Goal: Answer question/provide support

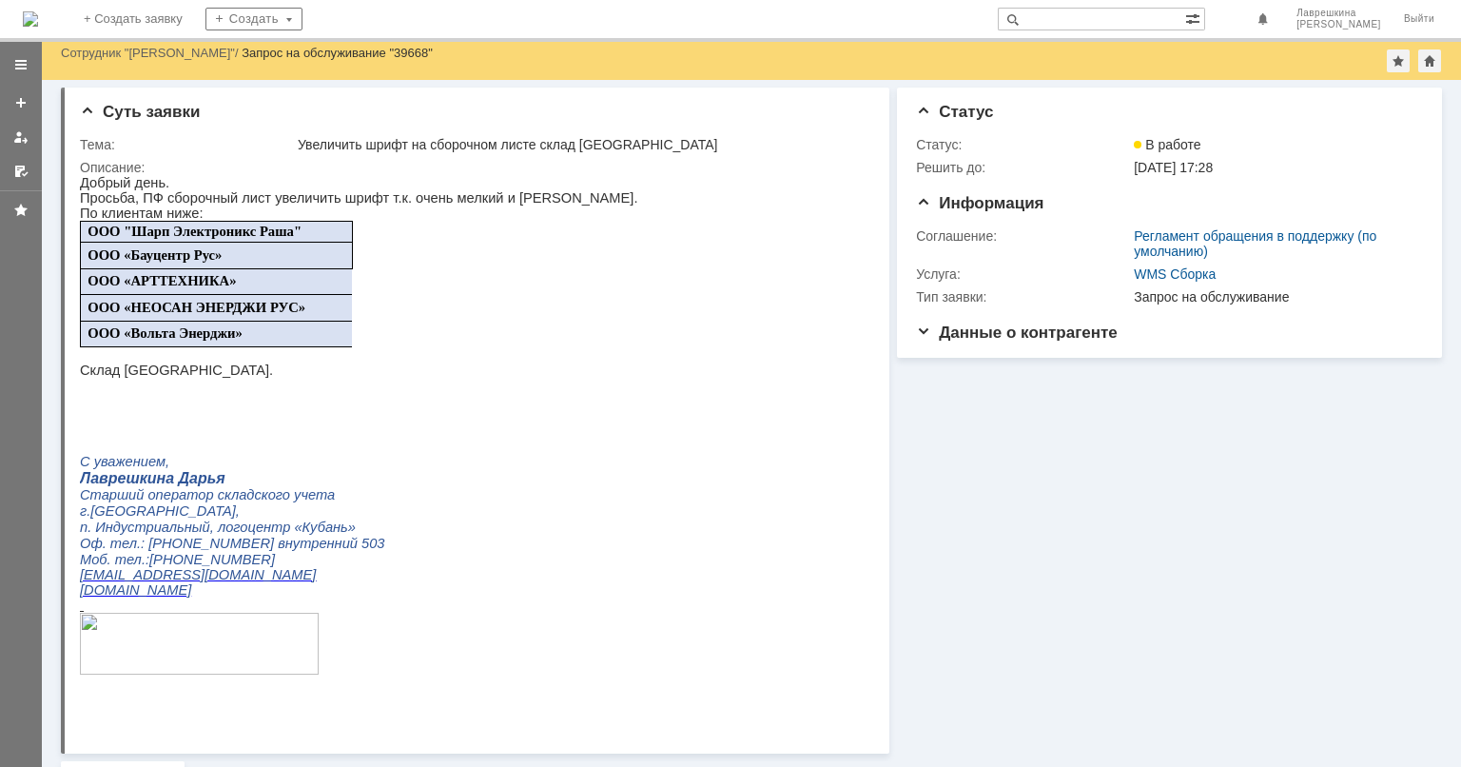
scroll to position [476, 0]
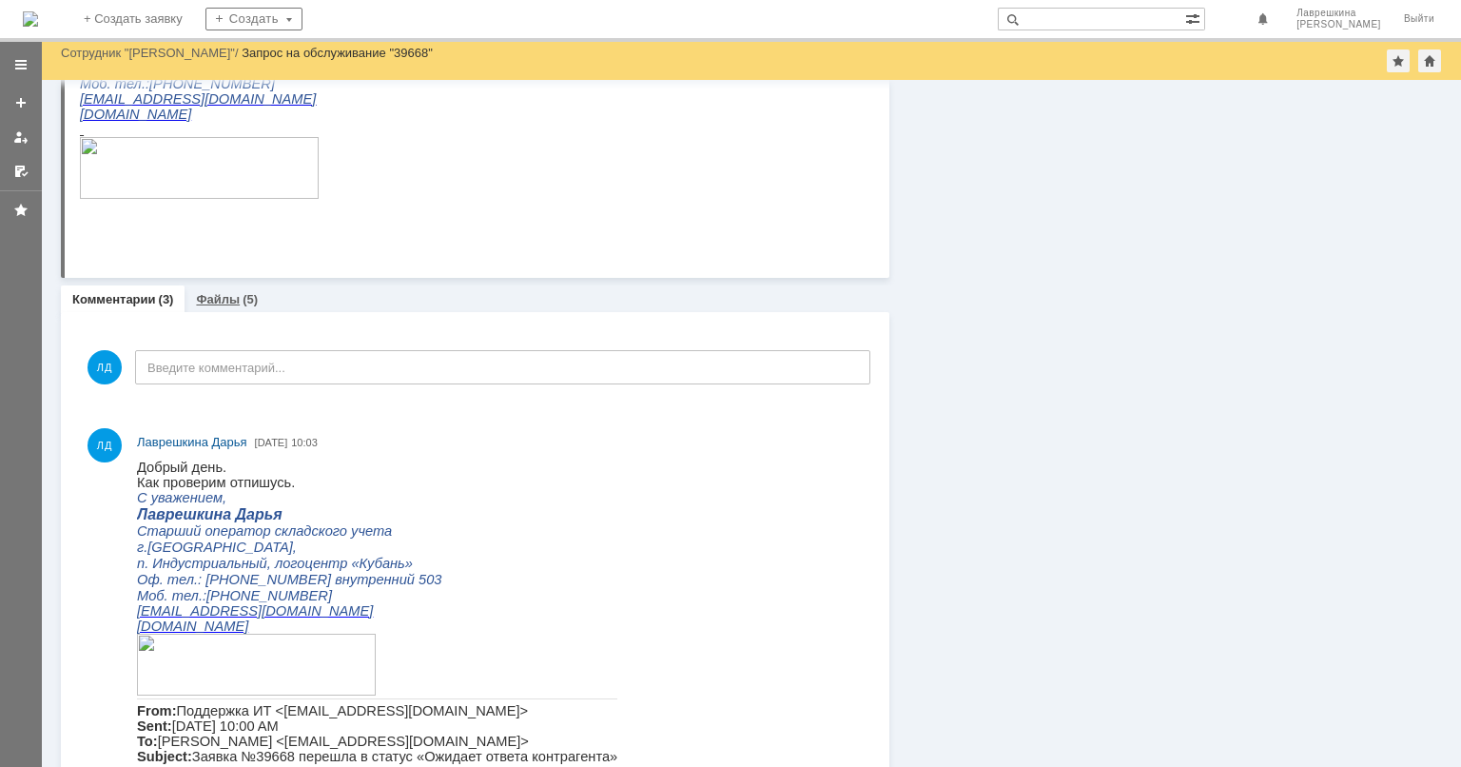
click at [223, 286] on div "Файлы (5)" at bounding box center [227, 299] width 85 height 28
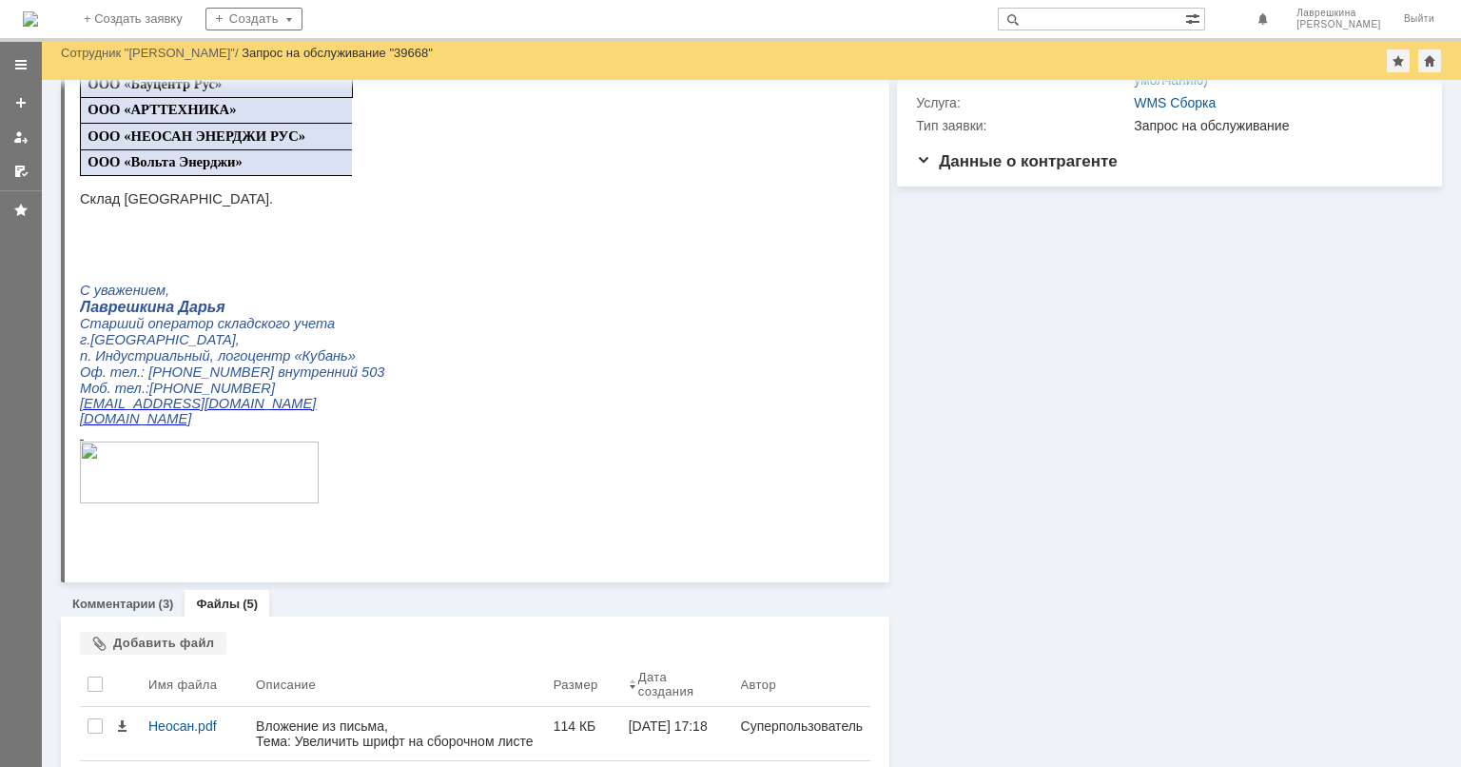
scroll to position [434, 0]
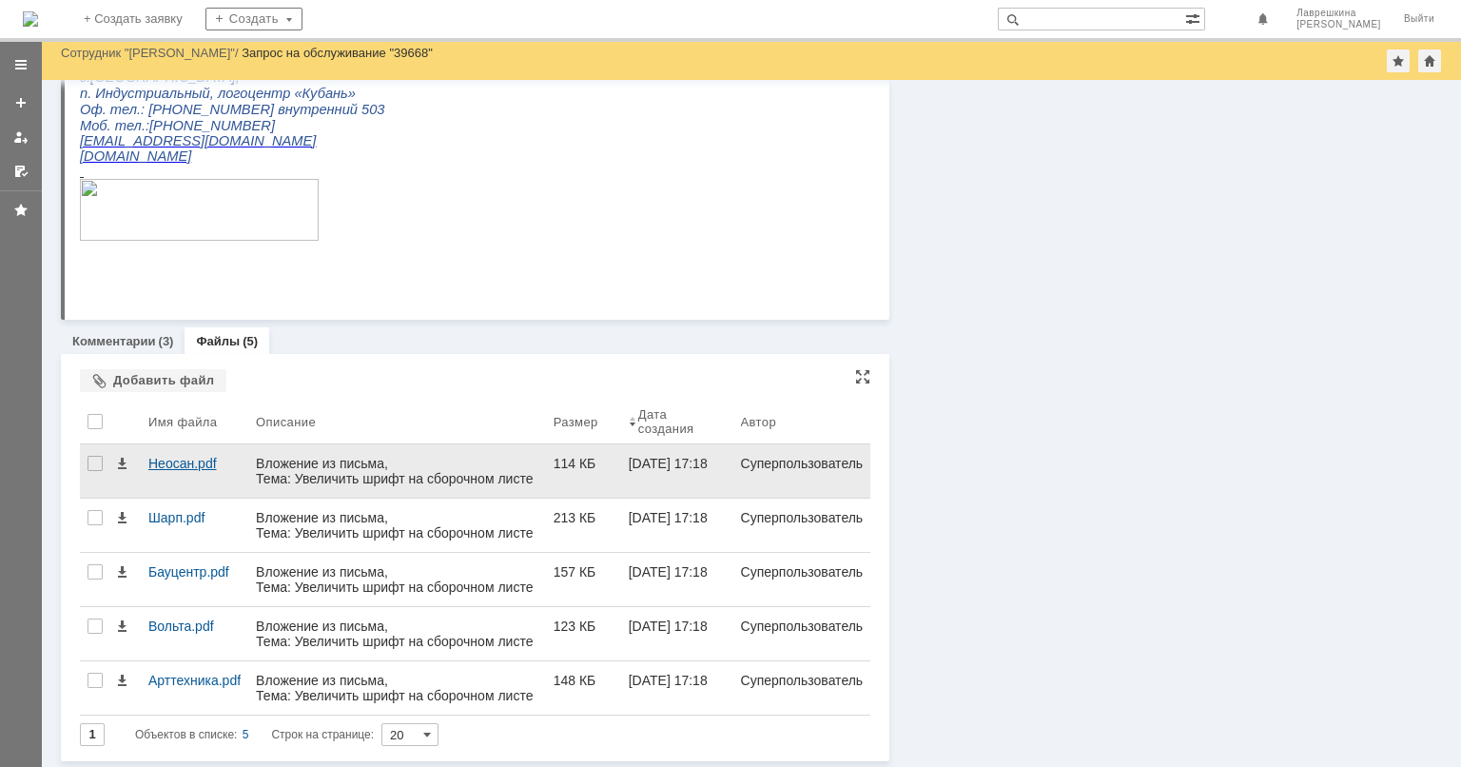
click at [173, 459] on div "Неосан.pdf" at bounding box center [194, 463] width 92 height 15
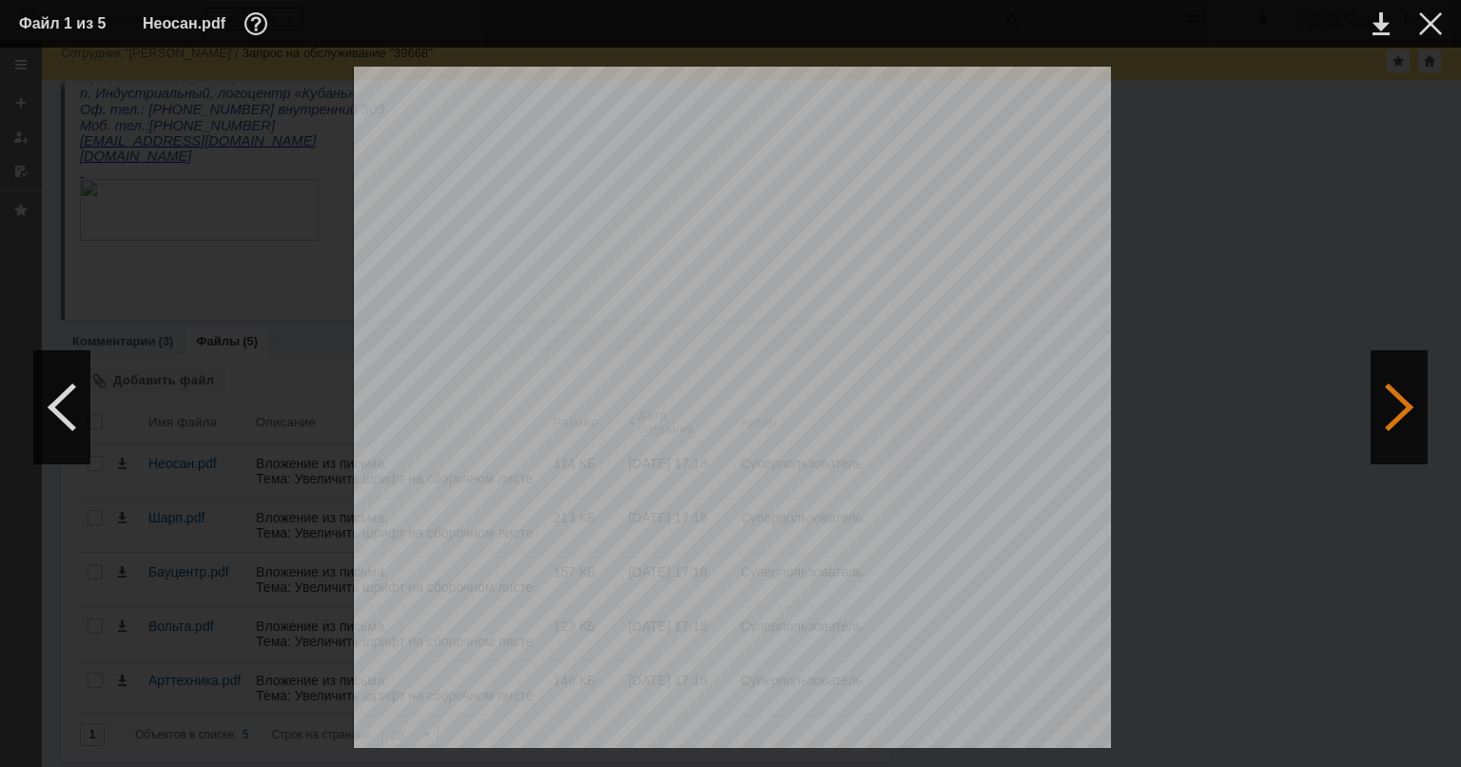
click at [1393, 409] on div at bounding box center [1399, 407] width 57 height 114
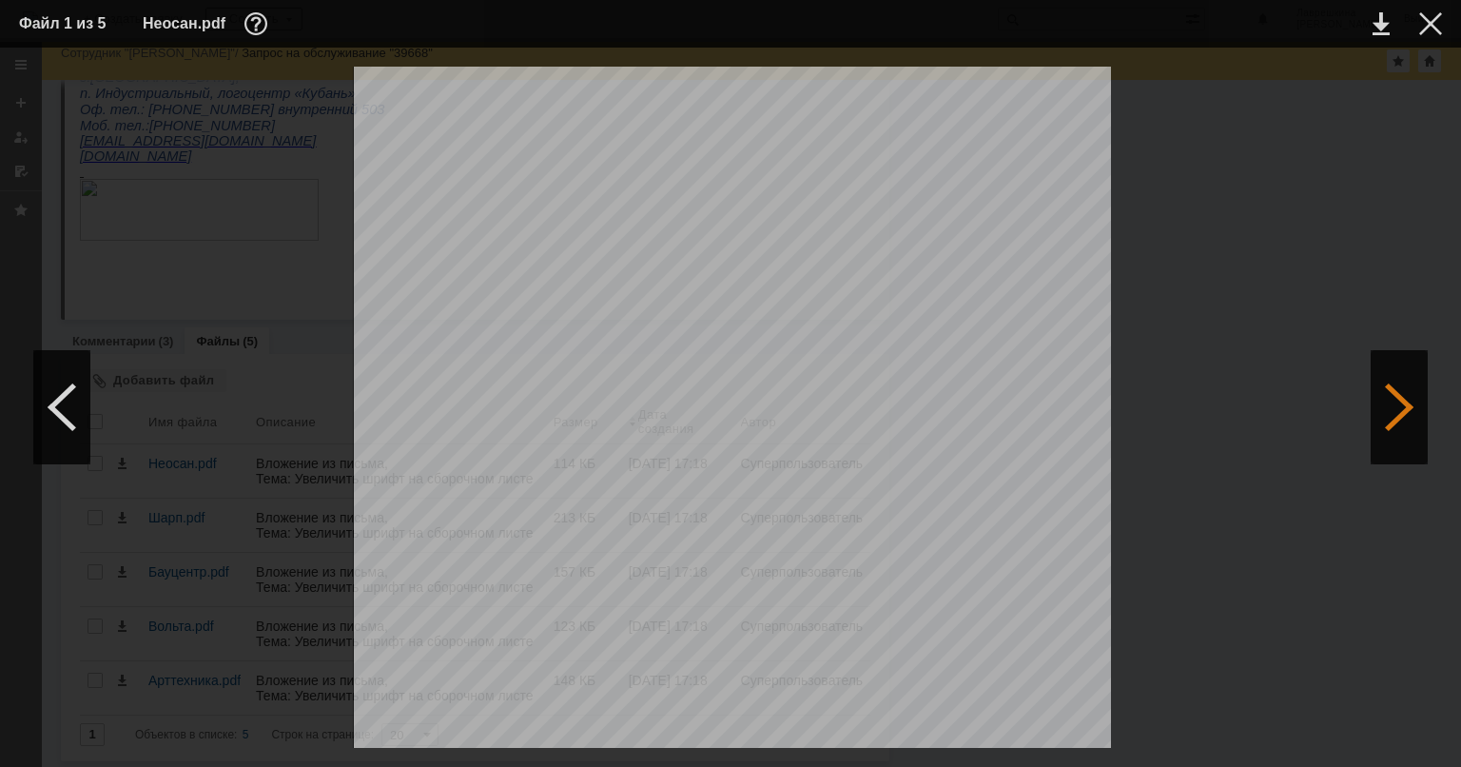
click at [1393, 409] on div at bounding box center [1399, 407] width 57 height 114
click at [1428, 29] on div at bounding box center [1430, 23] width 23 height 23
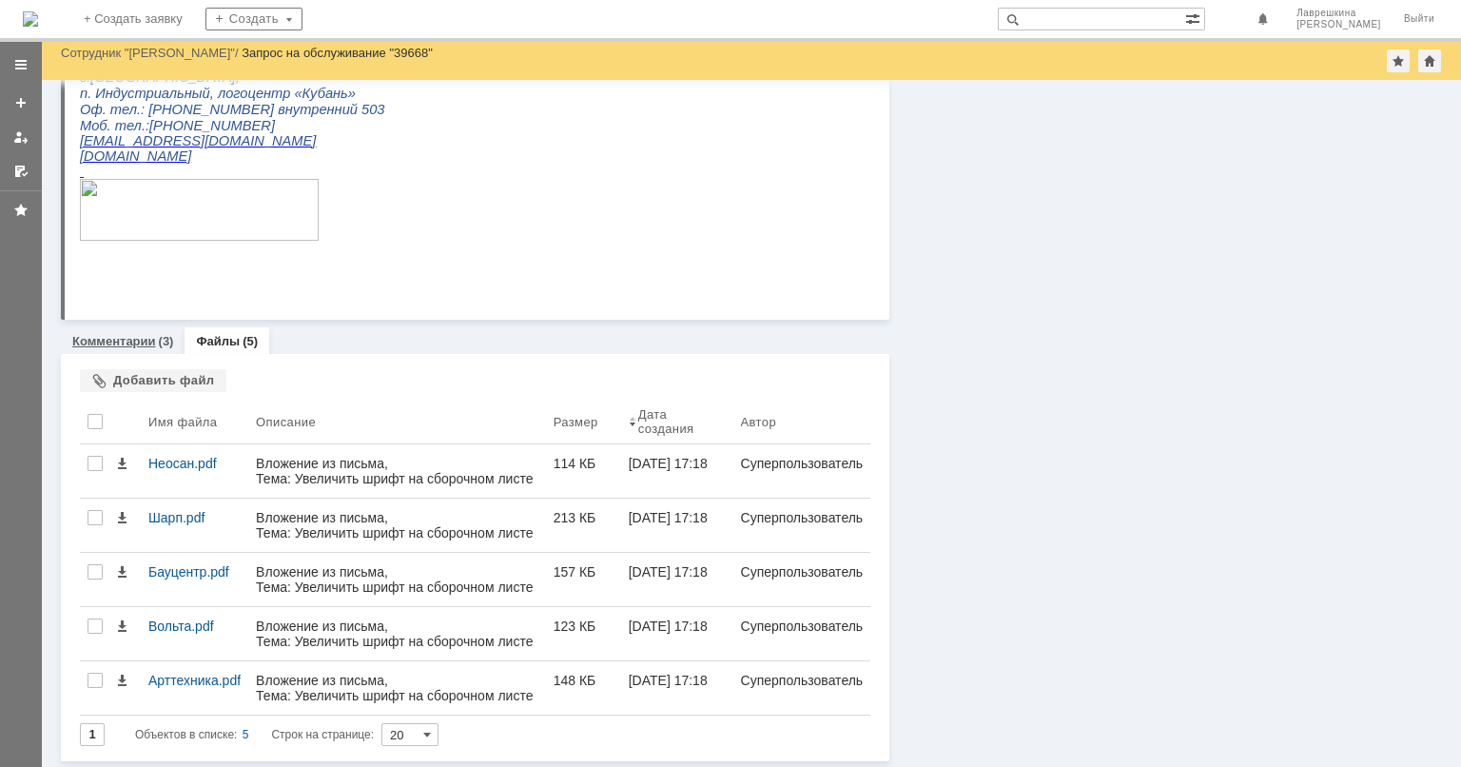
click at [126, 336] on link "Комментарии" at bounding box center [114, 341] width 84 height 14
